Goal: Task Accomplishment & Management: Use online tool/utility

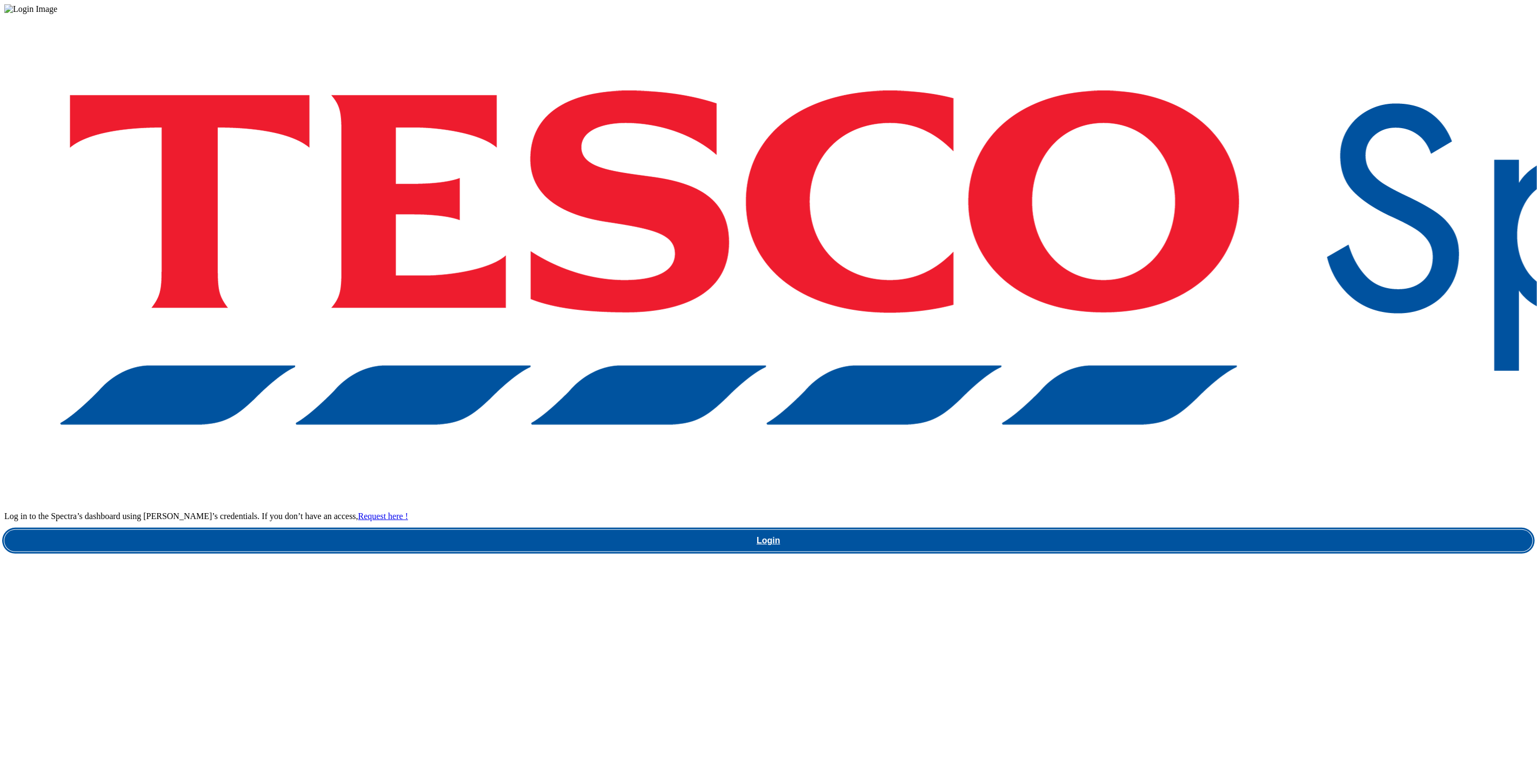
click at [1203, 529] on link "Login" at bounding box center [768, 540] width 1529 height 22
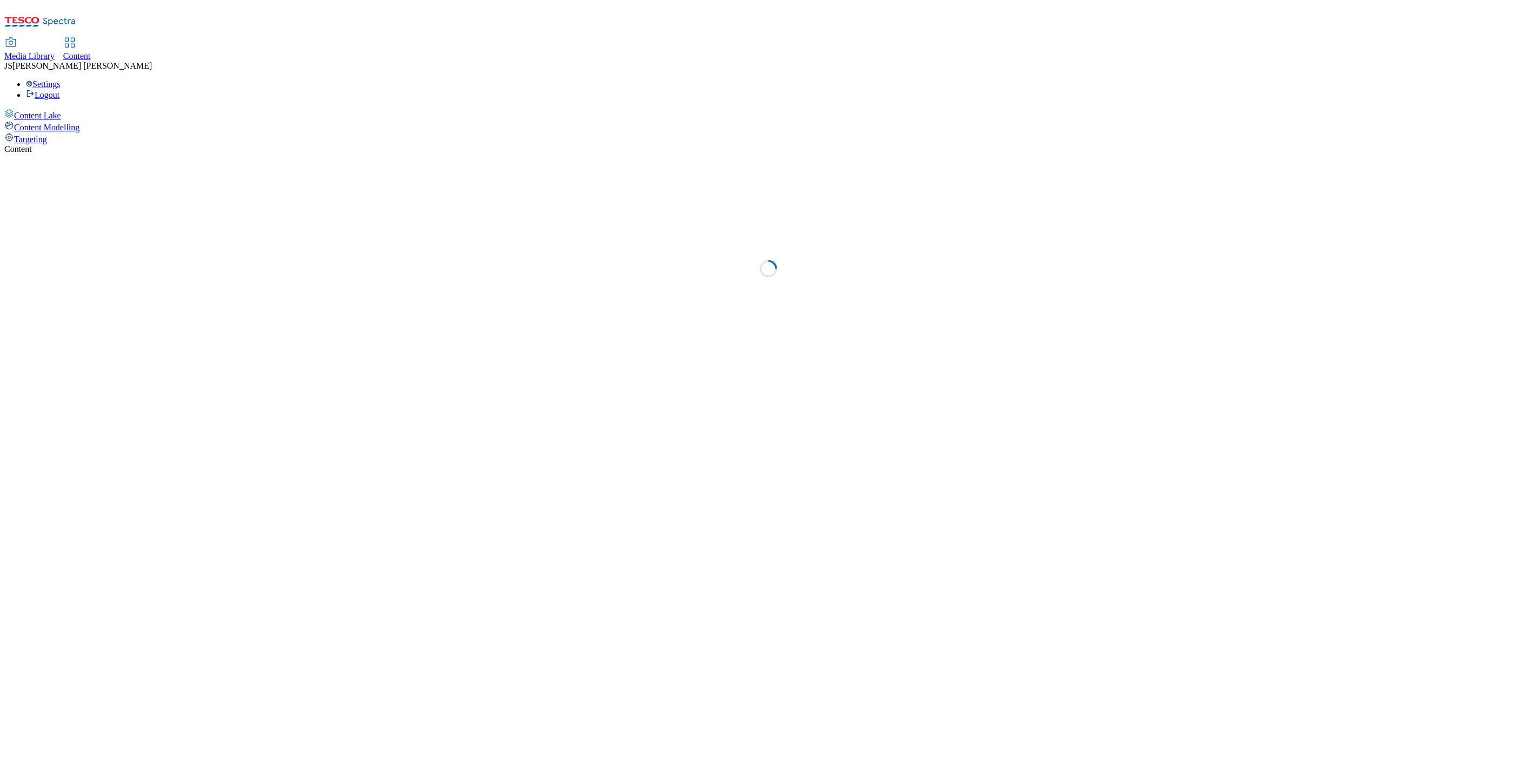
select select "ghs-uk"
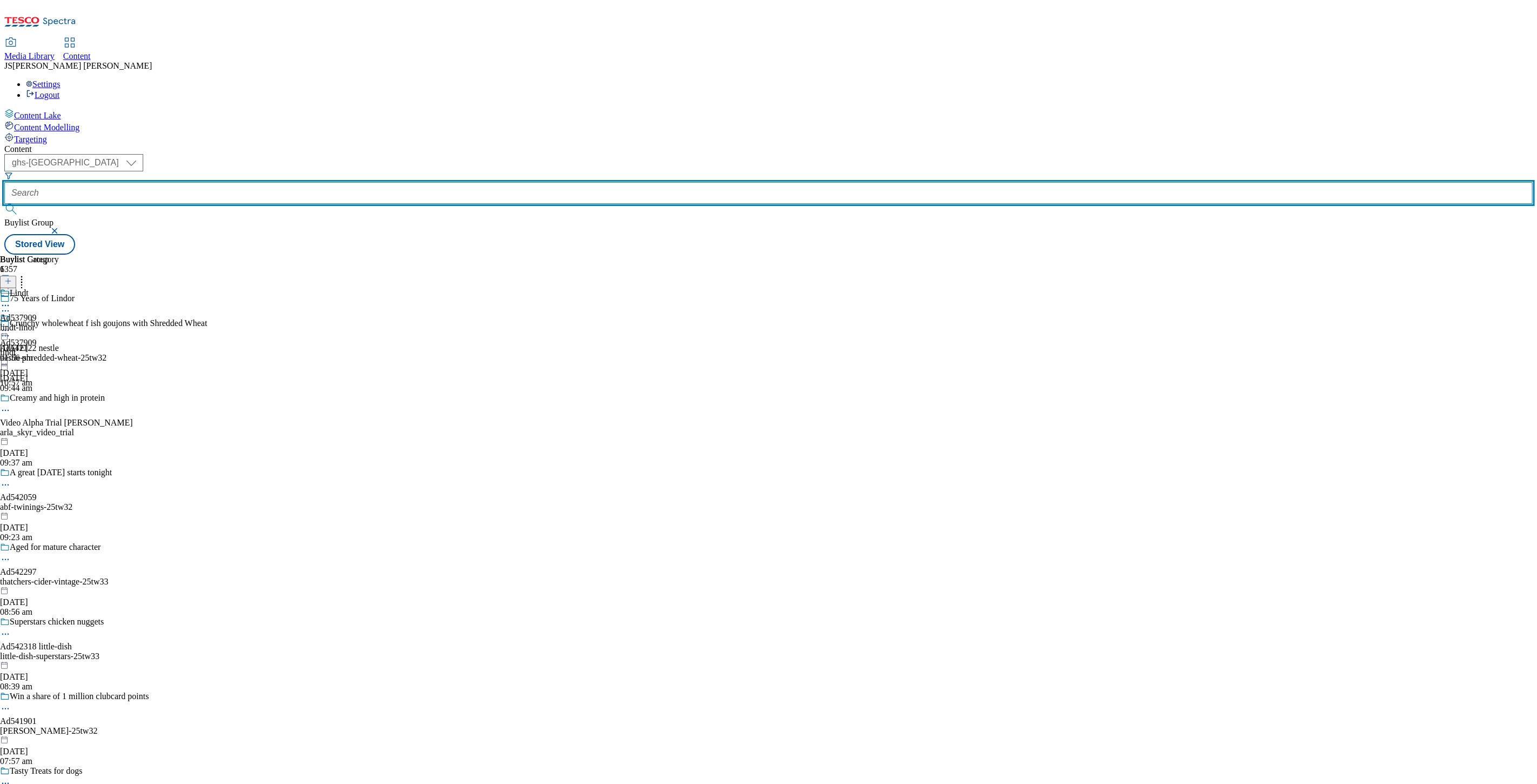
click at [253, 182] on input "text" at bounding box center [768, 193] width 1529 height 22
paste input "abf-twinings-25tw32"
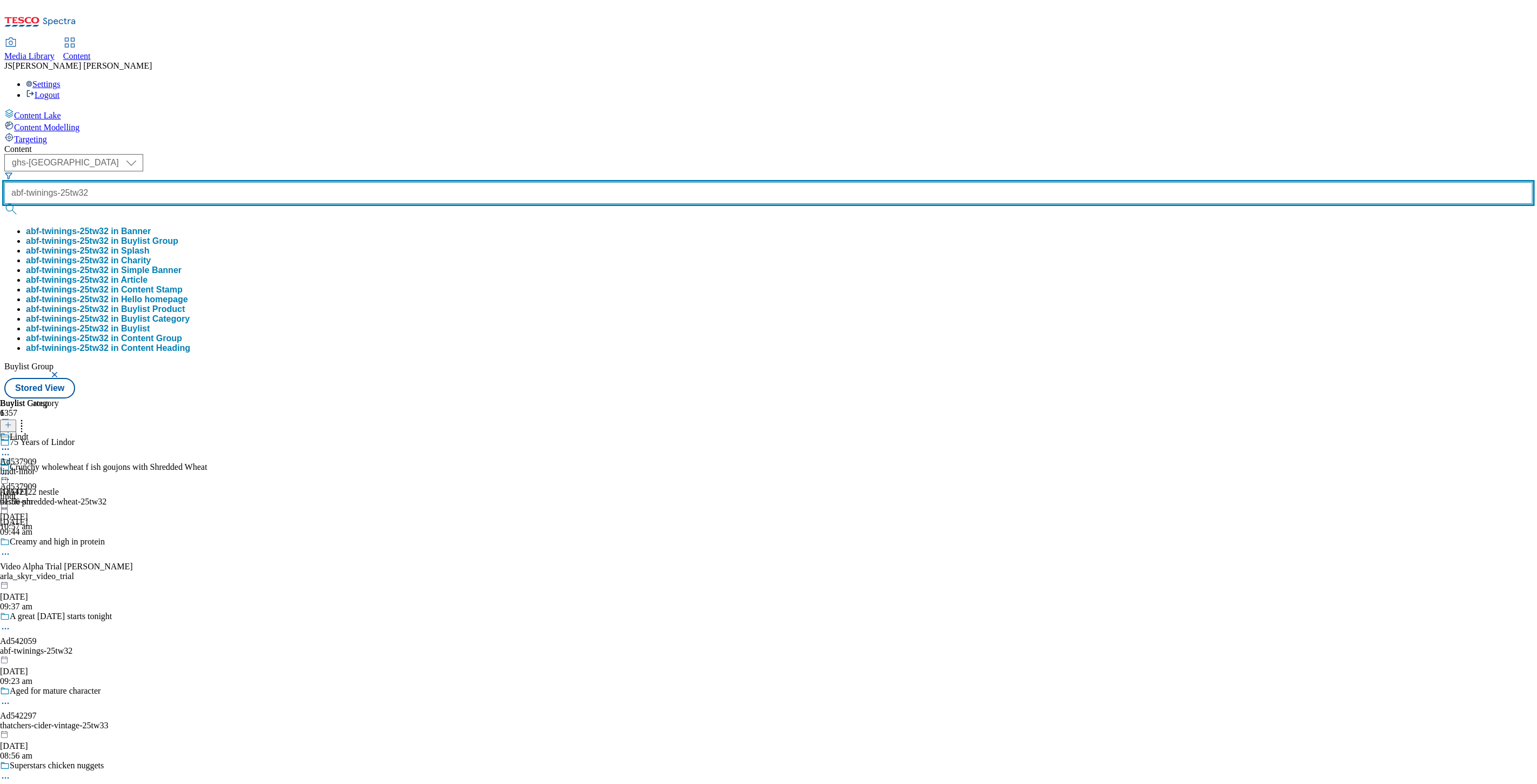
type input "abf-twinings-25tw32"
click at [4, 204] on button "submit" at bounding box center [11, 209] width 16 height 11
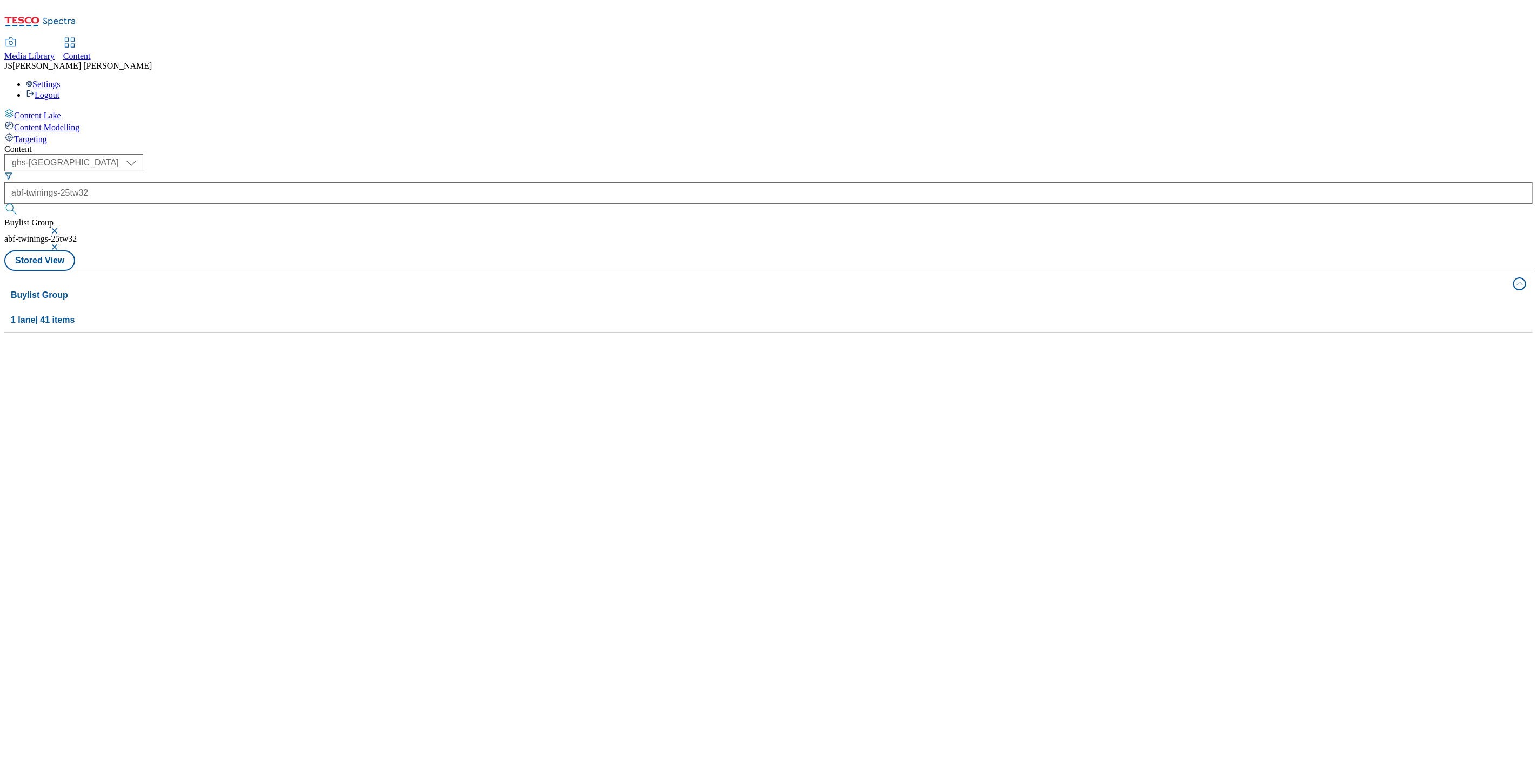
click at [61, 228] on button "button" at bounding box center [55, 231] width 11 height 7
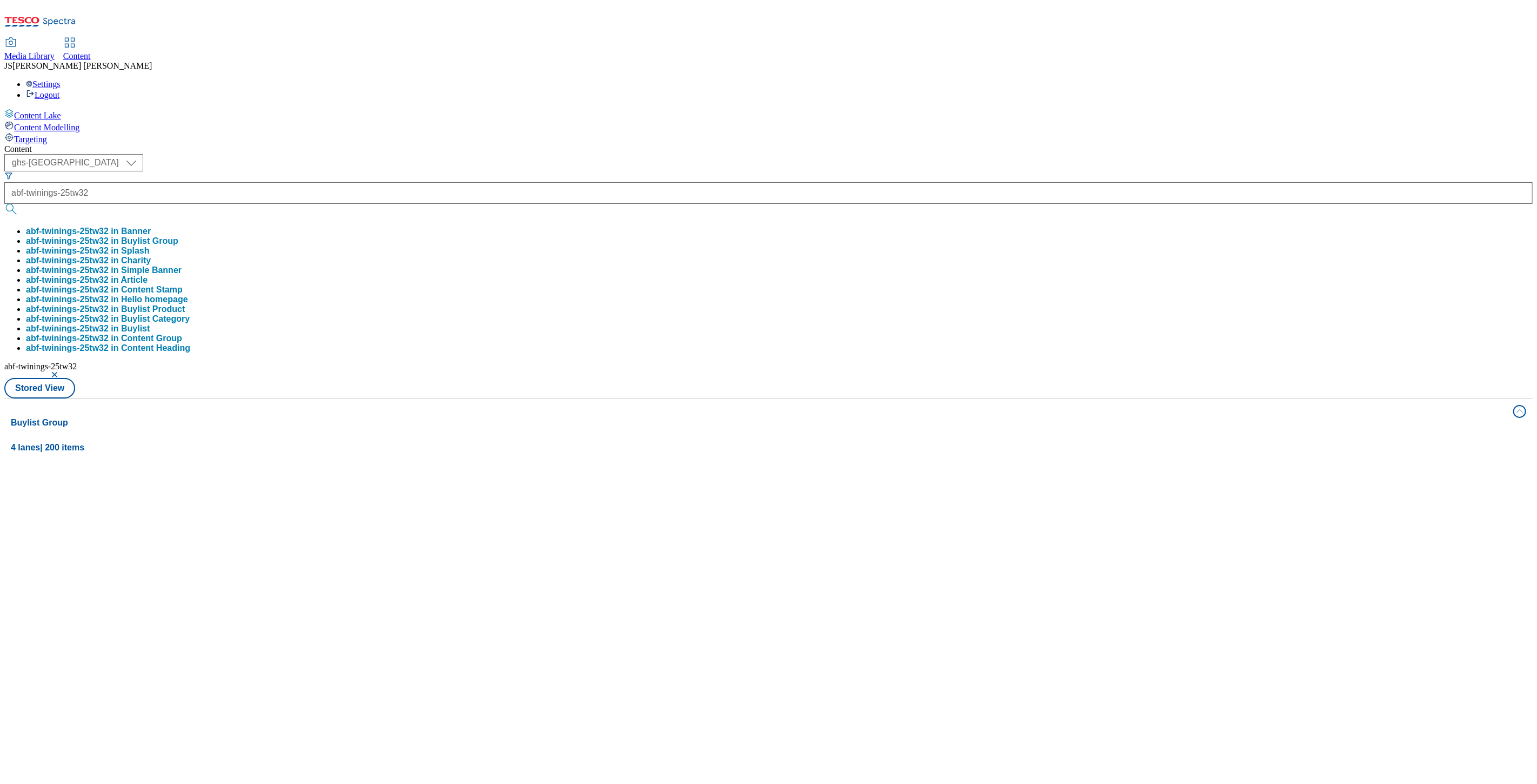
click at [518, 154] on div "( optional ) ghs-roi ghs-uk ghs-uk abf-twinings-25tw32 abf-twinings-25tw32 in B…" at bounding box center [768, 276] width 1529 height 244
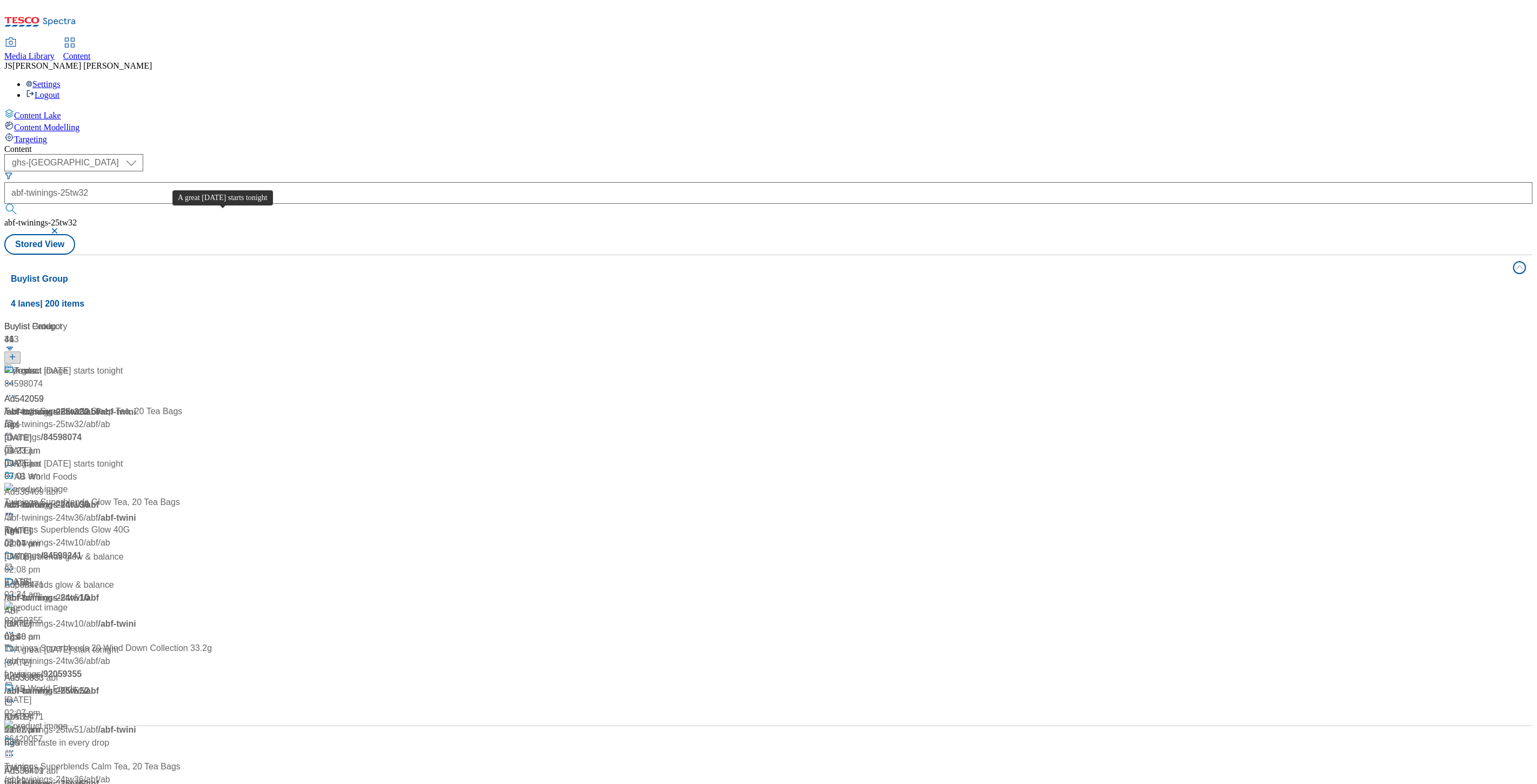
click at [123, 365] on div "A great tomorrow starts tonight" at bounding box center [69, 371] width 109 height 13
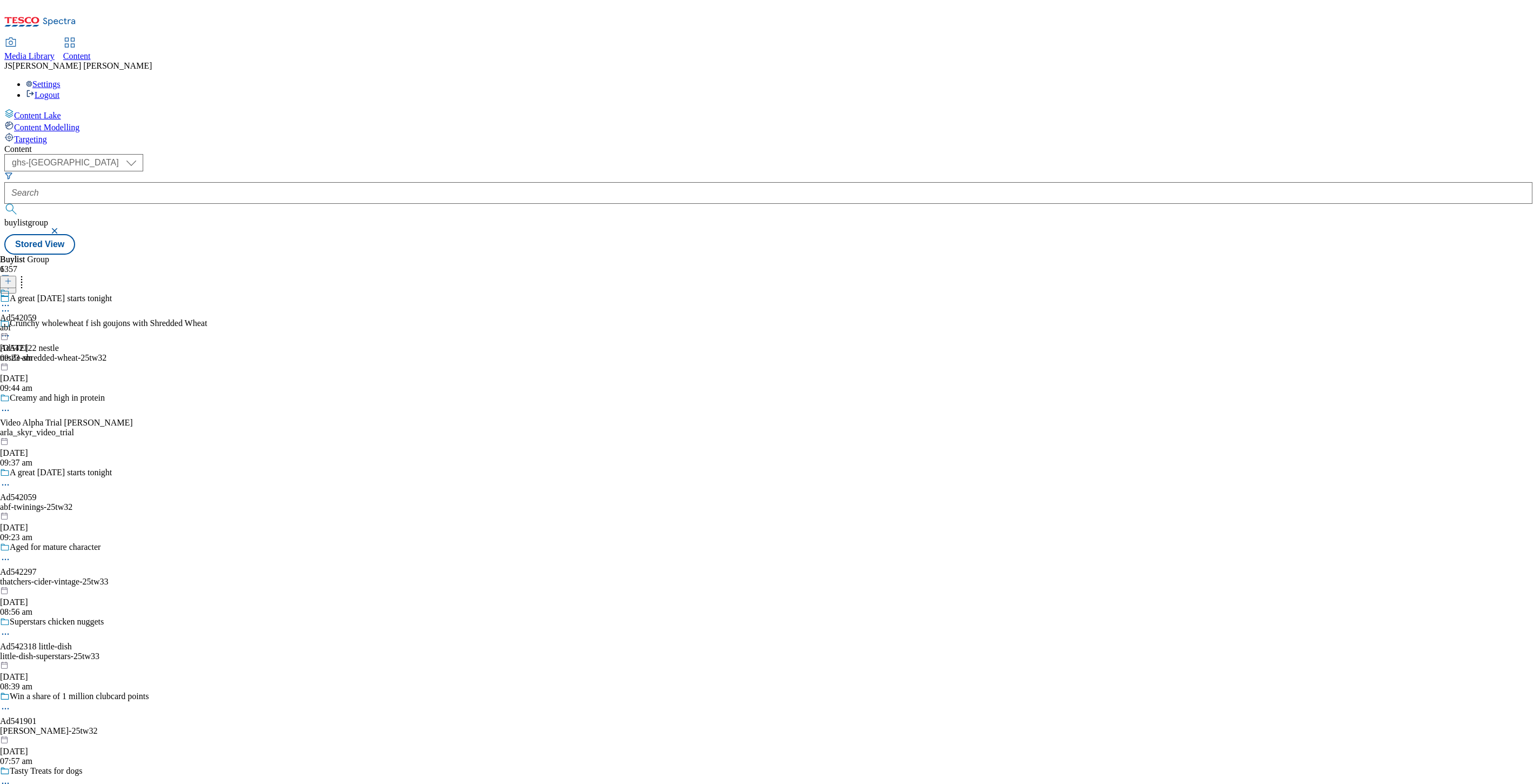
click at [37, 323] on div "abf" at bounding box center [18, 328] width 37 height 10
click at [59, 288] on div "Tesco Ad542059 abf-twinings 25 Sept 2025 09:23 am" at bounding box center [29, 325] width 59 height 74
click at [159, 330] on div at bounding box center [79, 330] width 159 height 0
click at [27, 274] on icon at bounding box center [21, 279] width 11 height 11
click at [159, 365] on div "84598074 Twinings Superblends Sleep Tea, 20 Tea Bags 25 Sept 2025 07:01 am" at bounding box center [79, 401] width 159 height 73
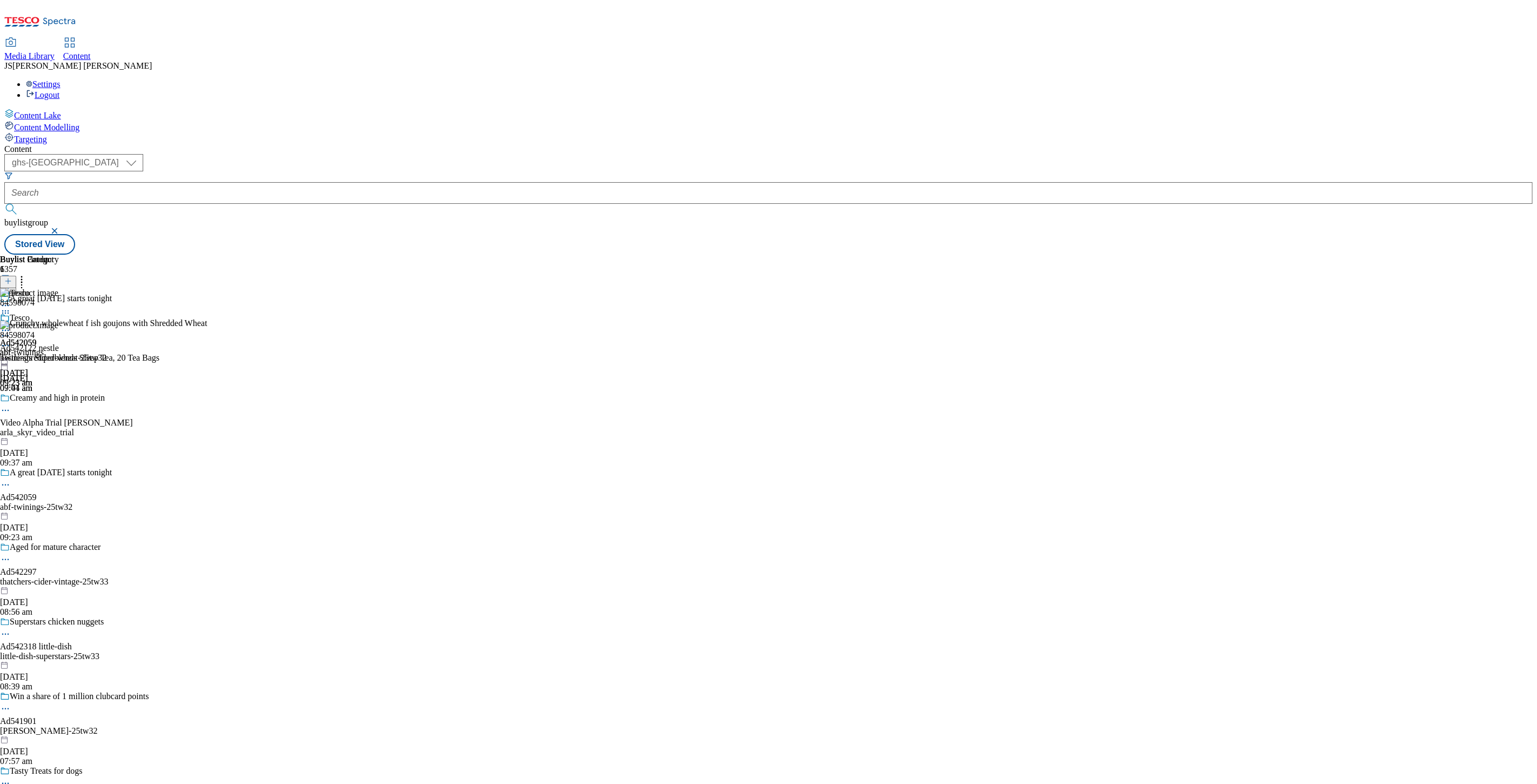
click at [11, 340] on icon at bounding box center [5, 345] width 11 height 11
click at [51, 361] on button "Edit" at bounding box center [36, 367] width 29 height 12
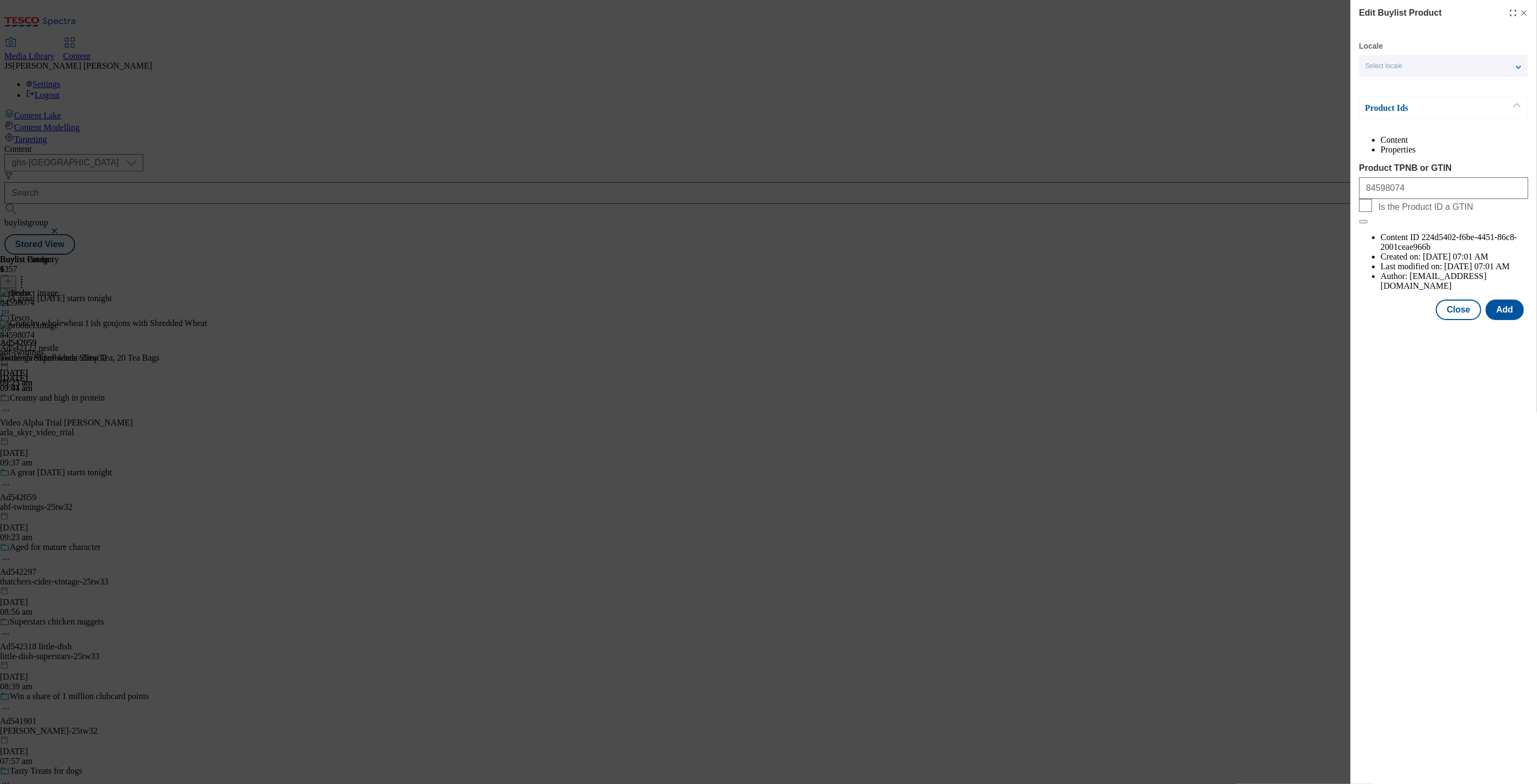
click at [1427, 224] on form "Product TPNB or GTIN 84598074 Is the Product ID a GTIN" at bounding box center [1443, 193] width 169 height 60
drag, startPoint x: 1422, startPoint y: 209, endPoint x: 1245, endPoint y: 208, distance: 177.0
click at [1246, 208] on div "Edit Buylist Product Locale Select locale English Welsh Product Ids Content Pro…" at bounding box center [768, 392] width 1537 height 784
paste input "89966126 92061708 86420057 92059355 84598241 90937857 91641970 84604402 8460443…"
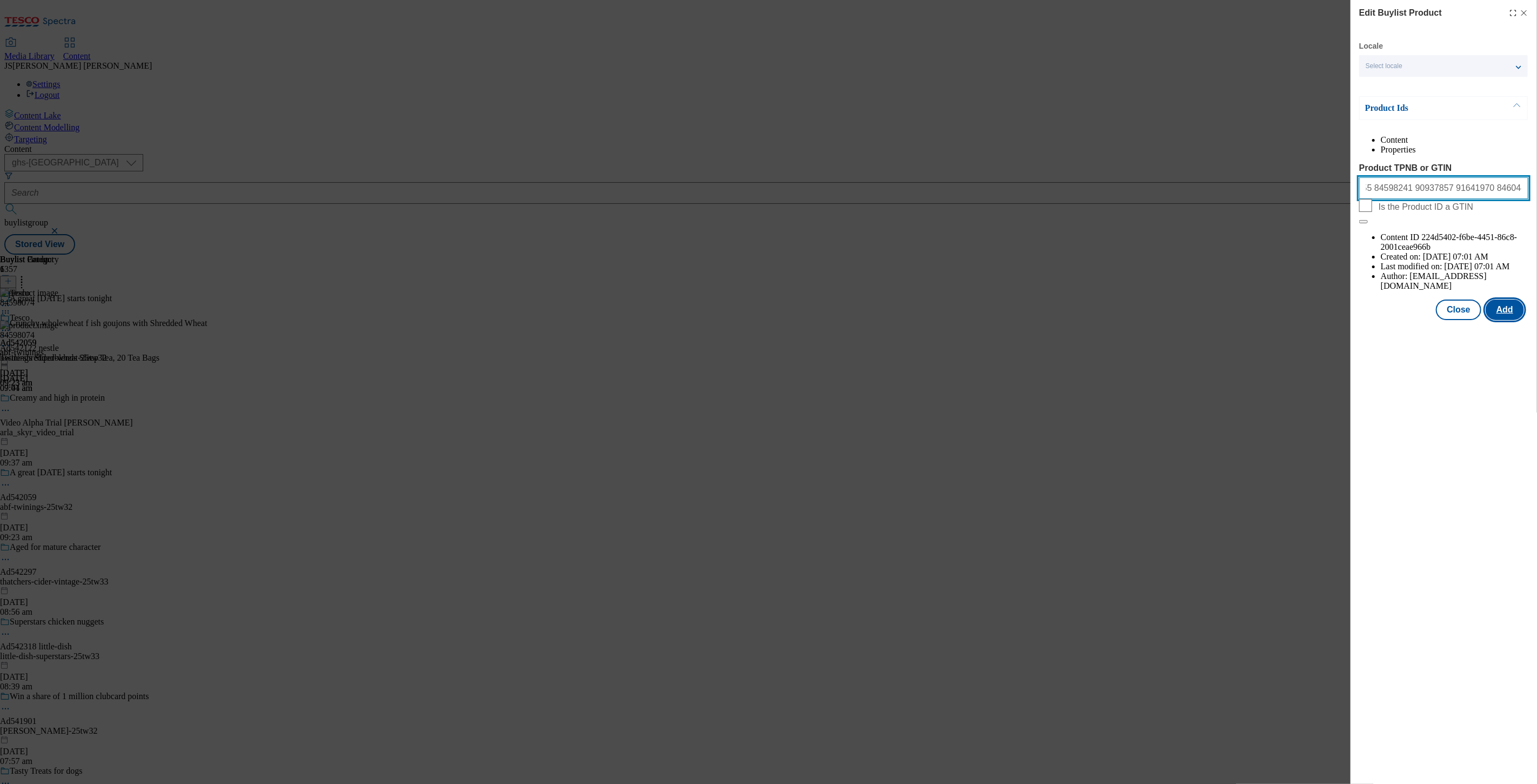
type input "84598074 89966126 92061708 86420057 92059355 84598241 90937857 91641970 8460440…"
click at [1499, 299] on button "Add" at bounding box center [1504, 309] width 38 height 20
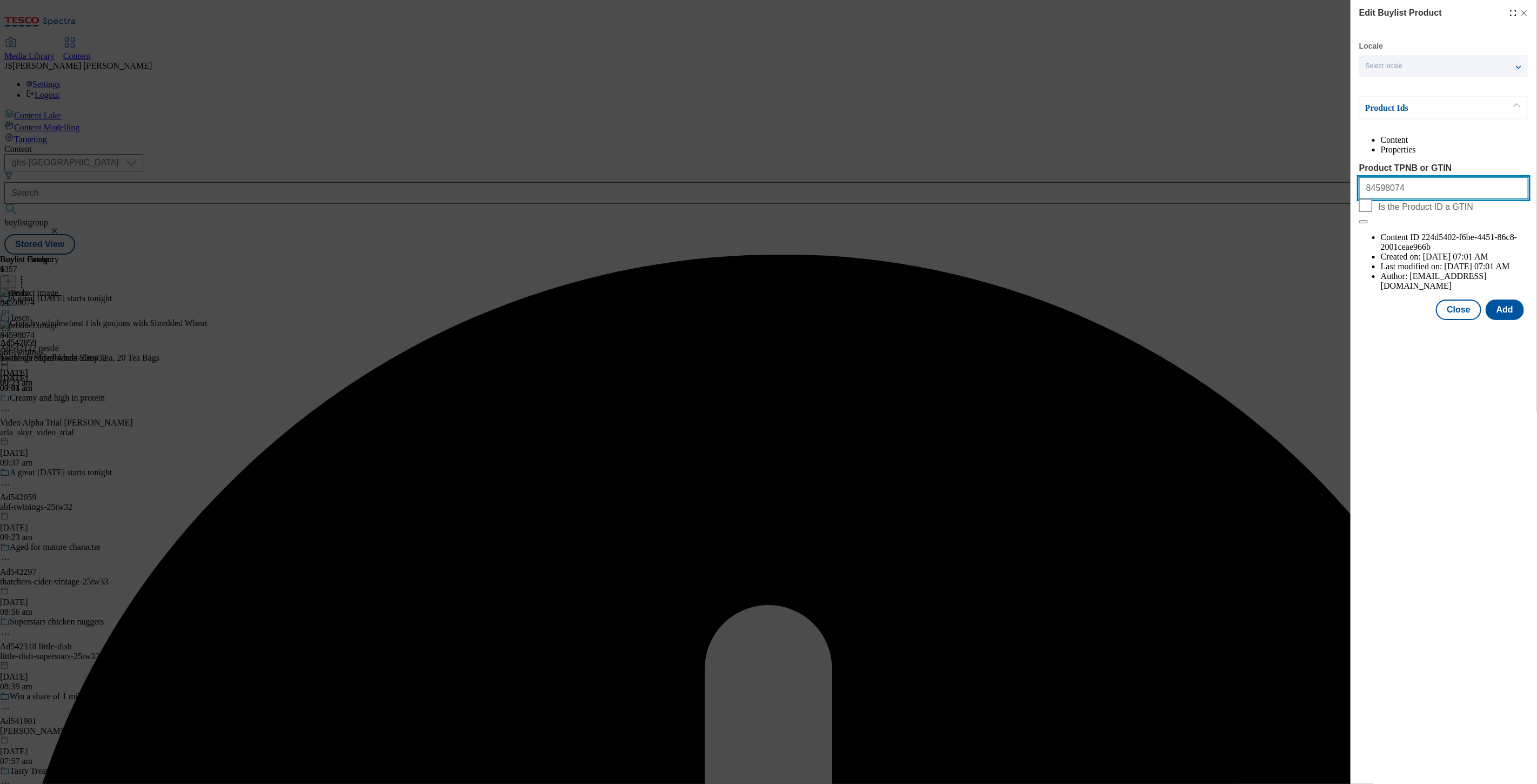
click at [1407, 199] on input "84598074" at bounding box center [1443, 188] width 169 height 22
paste input "89966126 92061708 86420057 92059355 84598241 90937857 91641970 84604402 8460443…"
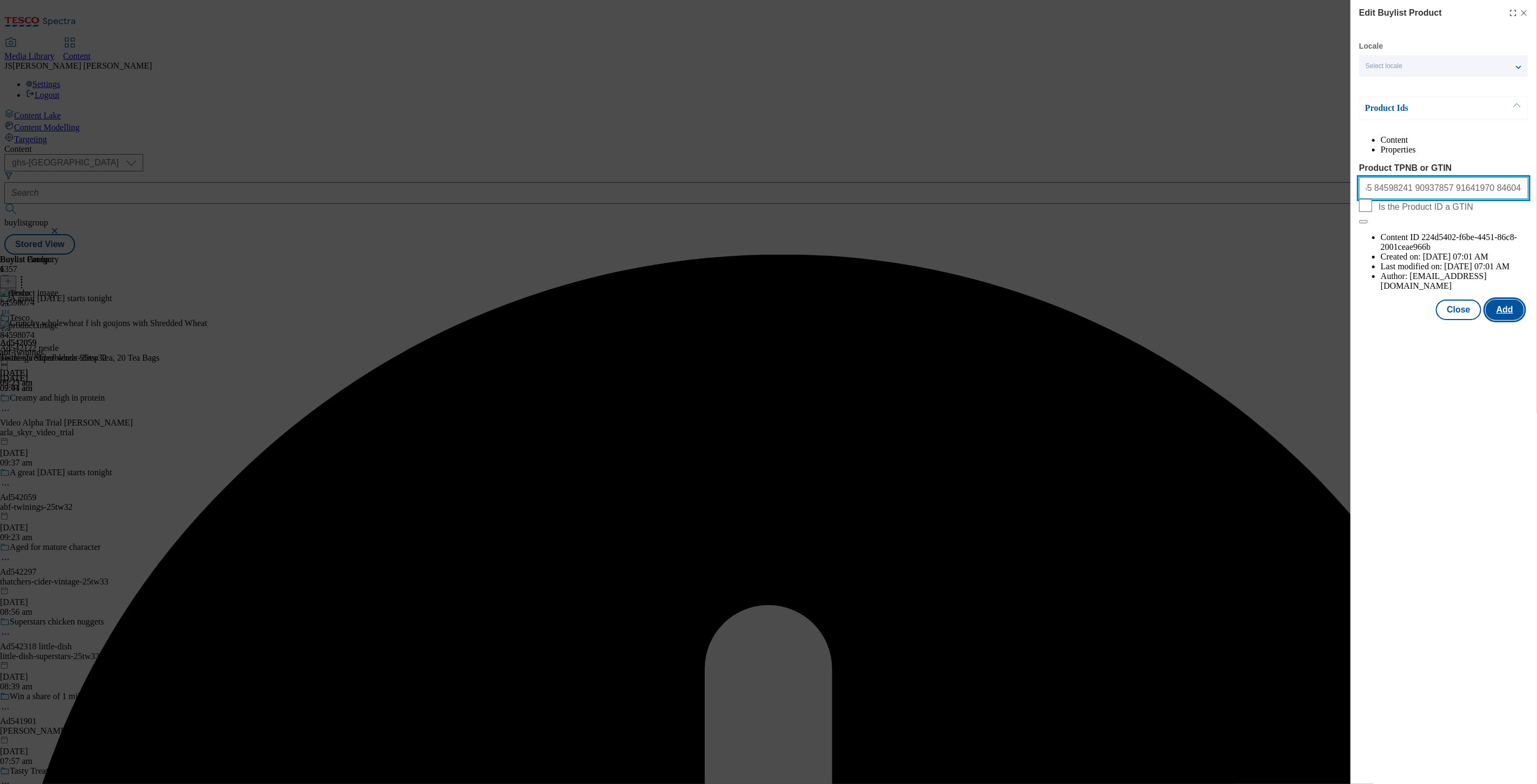
type input "84598074 89966126 92061708 86420057 92059355 84598241 90937857 91641970 8460440…"
click at [1507, 299] on button "Add" at bounding box center [1504, 309] width 38 height 20
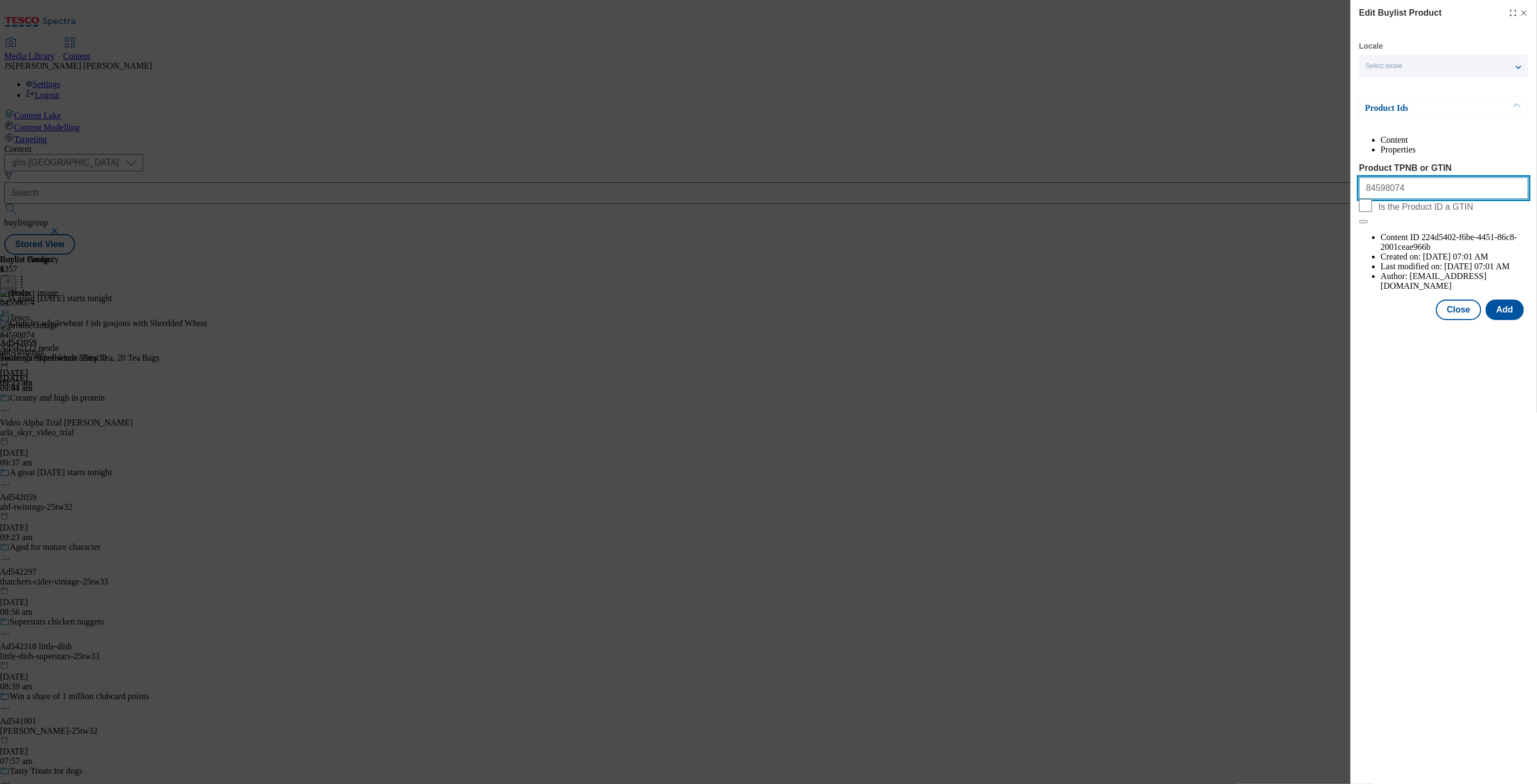
click at [1422, 199] on input "84598074" at bounding box center [1443, 188] width 169 height 22
paste input "9966126"
type input "89966126"
click at [1507, 299] on button "Add" at bounding box center [1504, 309] width 38 height 20
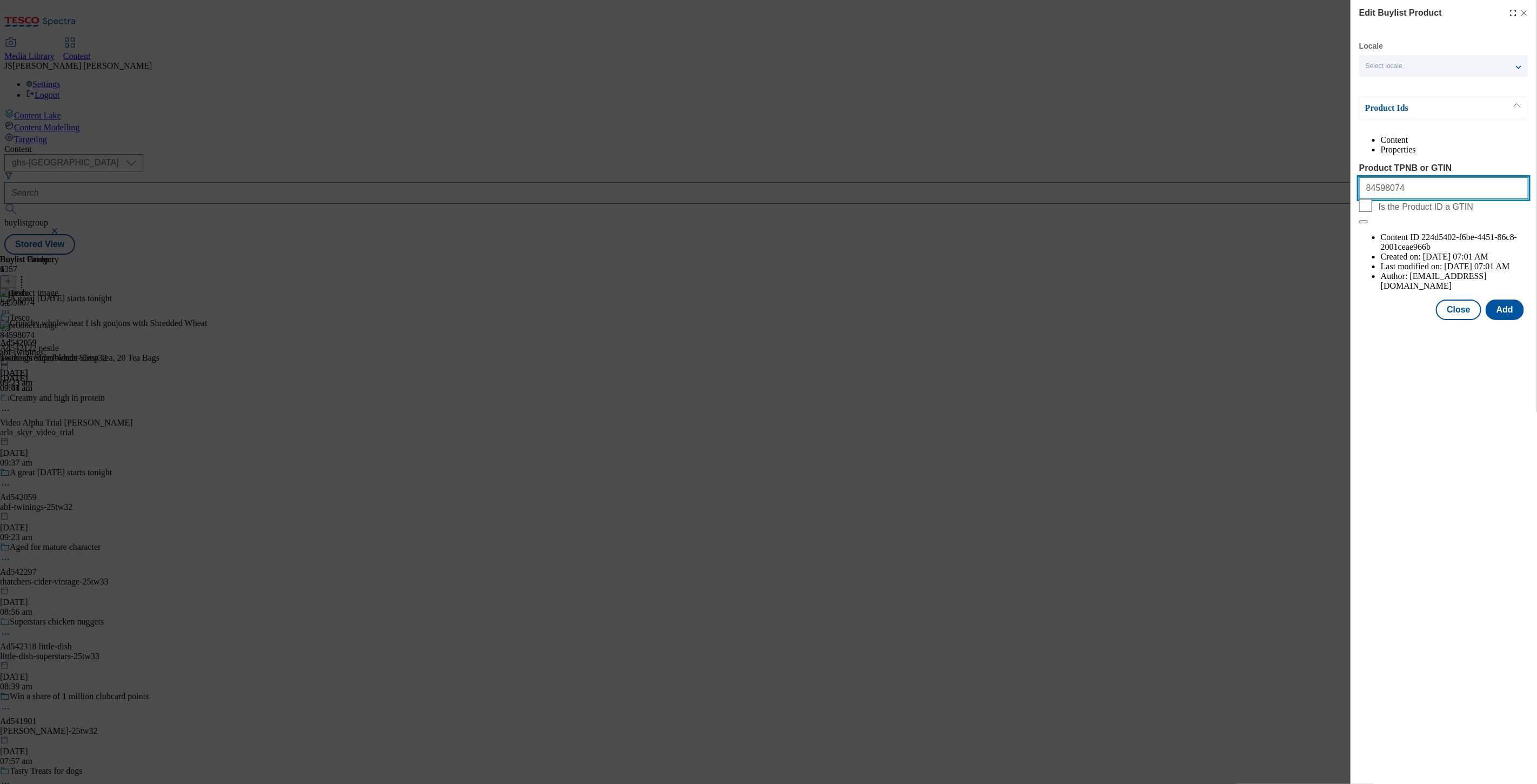
click at [1451, 199] on input "84598074" at bounding box center [1443, 188] width 169 height 22
paste input "70177229726"
type input "70177229726"
click at [1505, 299] on button "Add" at bounding box center [1504, 309] width 38 height 20
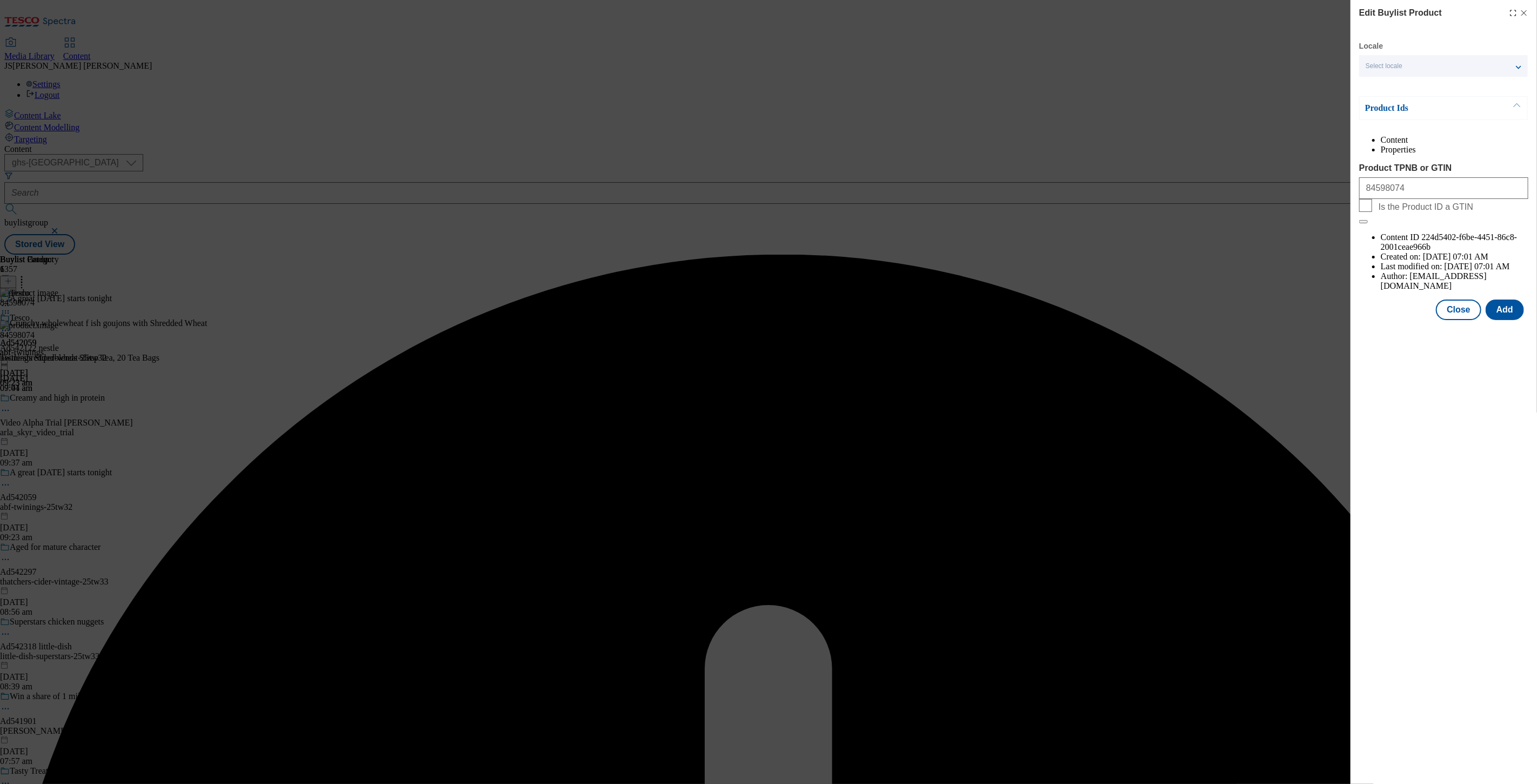
click at [1489, 151] on li "Properties" at bounding box center [1455, 150] width 148 height 10
click at [1390, 145] on li "Content" at bounding box center [1455, 140] width 148 height 10
click at [1455, 299] on button "Close" at bounding box center [1459, 309] width 46 height 20
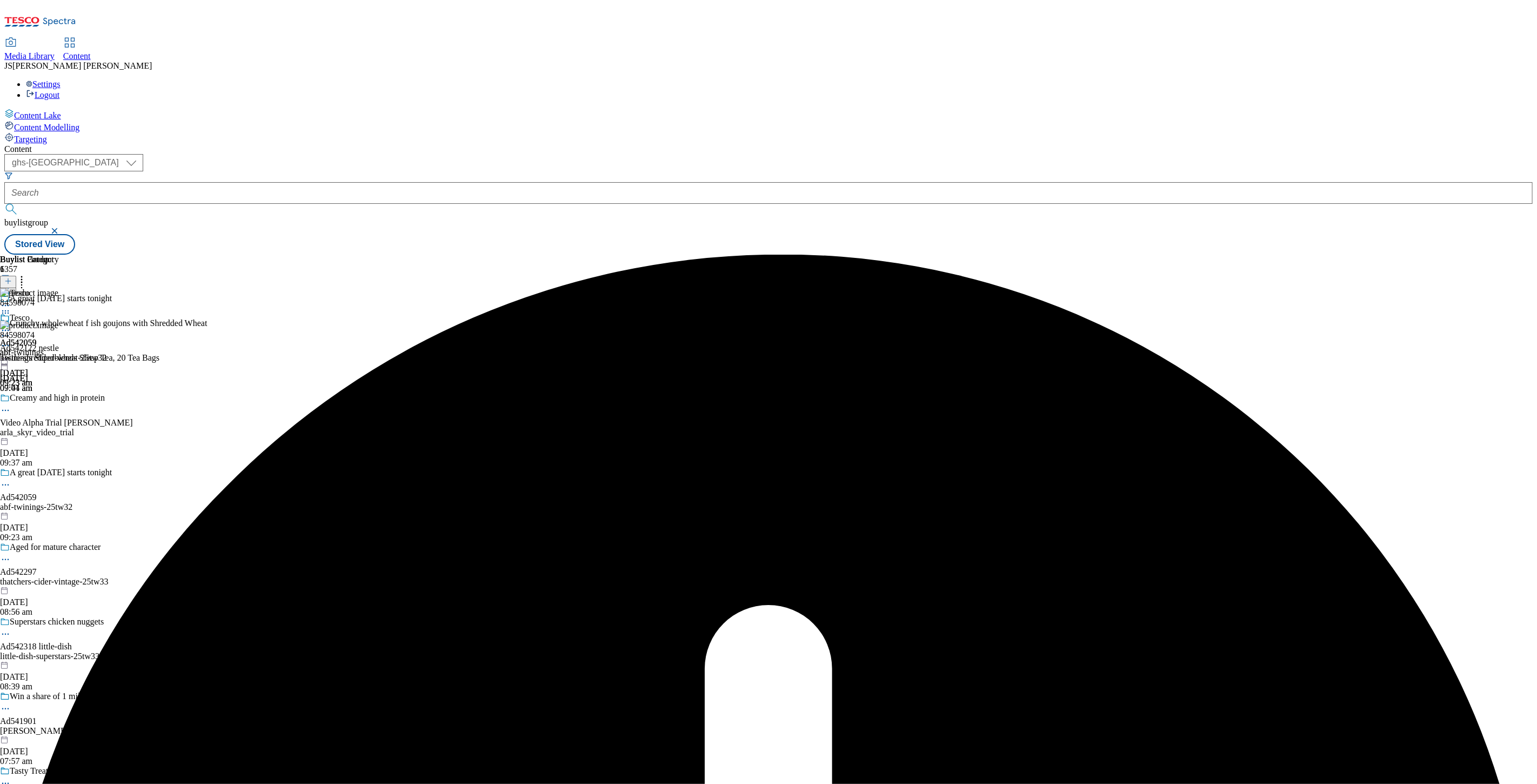
click at [27, 274] on icon at bounding box center [21, 279] width 11 height 11
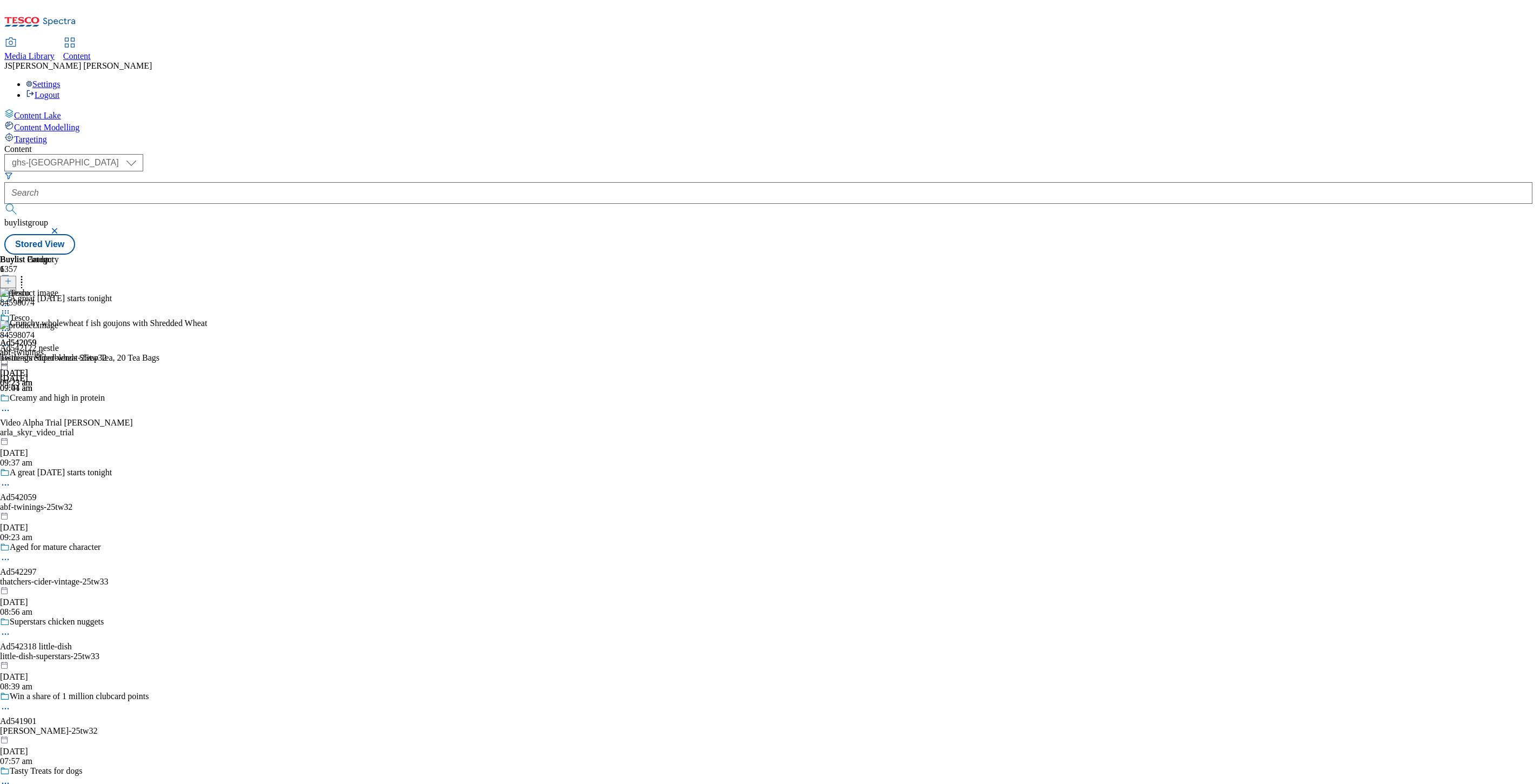
click at [159, 255] on header "Buylist Product 1" at bounding box center [79, 271] width 159 height 33
